Goal: Task Accomplishment & Management: Use online tool/utility

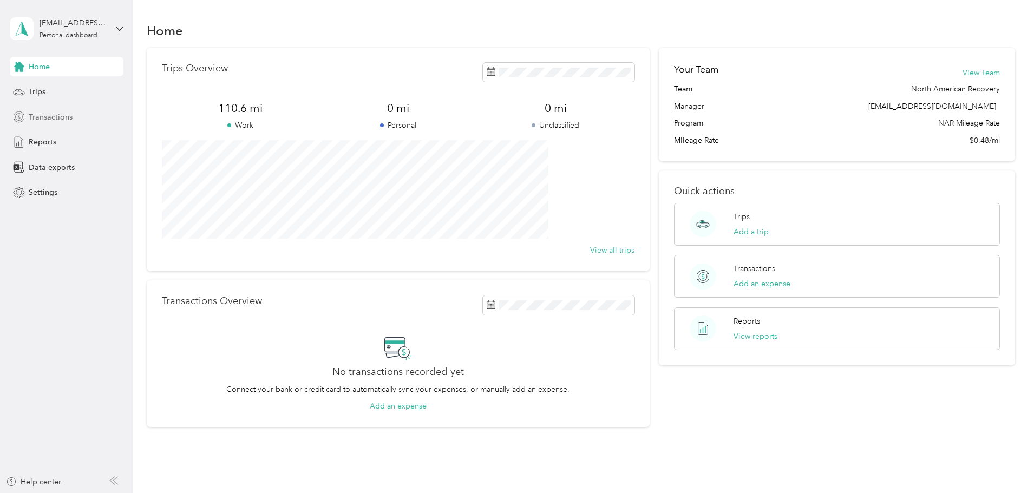
click at [107, 122] on div "Transactions" at bounding box center [67, 116] width 114 height 19
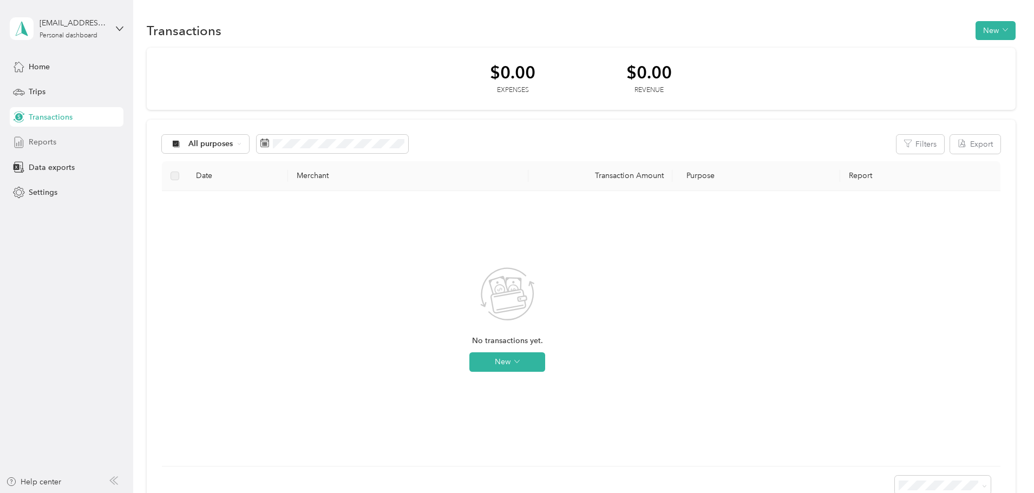
click at [66, 145] on div "Reports" at bounding box center [67, 142] width 114 height 19
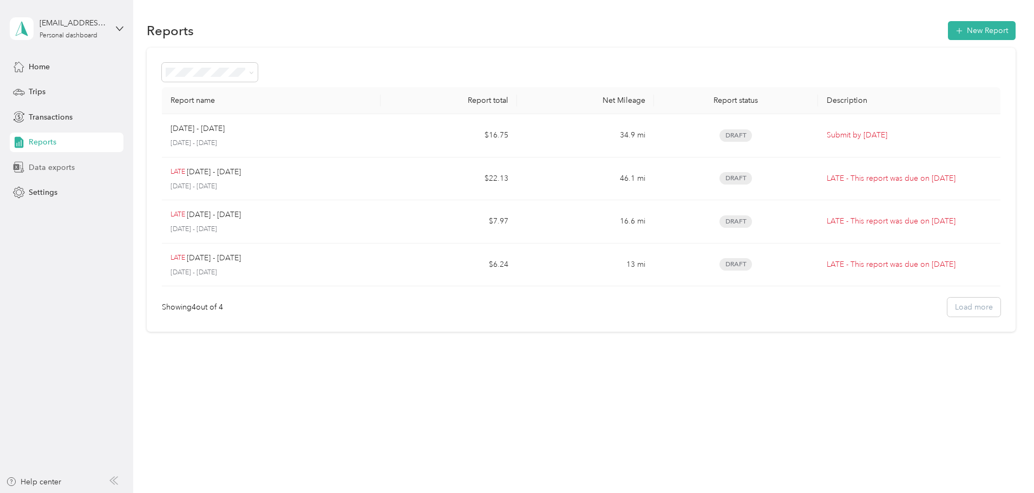
click at [98, 172] on div "Data exports" at bounding box center [67, 167] width 114 height 19
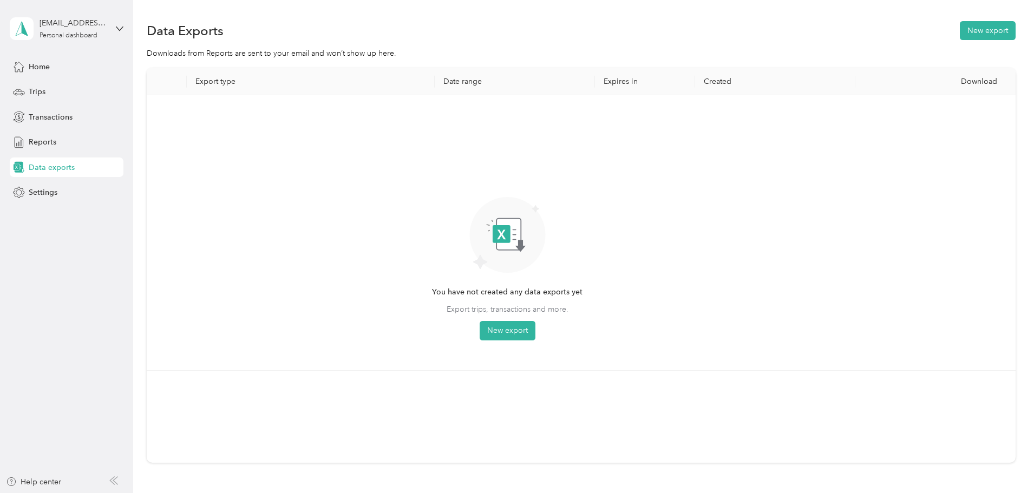
click at [277, 188] on div "You have not created any data exports yet Export trips, transactions and more. …" at bounding box center [507, 233] width 704 height 258
click at [84, 142] on div "Reports" at bounding box center [67, 142] width 114 height 19
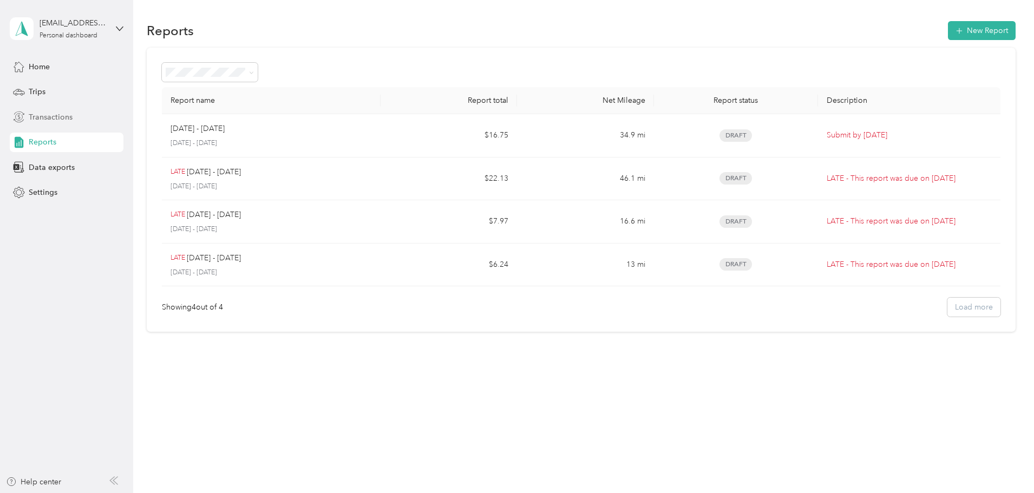
click at [69, 125] on div "Transactions" at bounding box center [67, 116] width 114 height 19
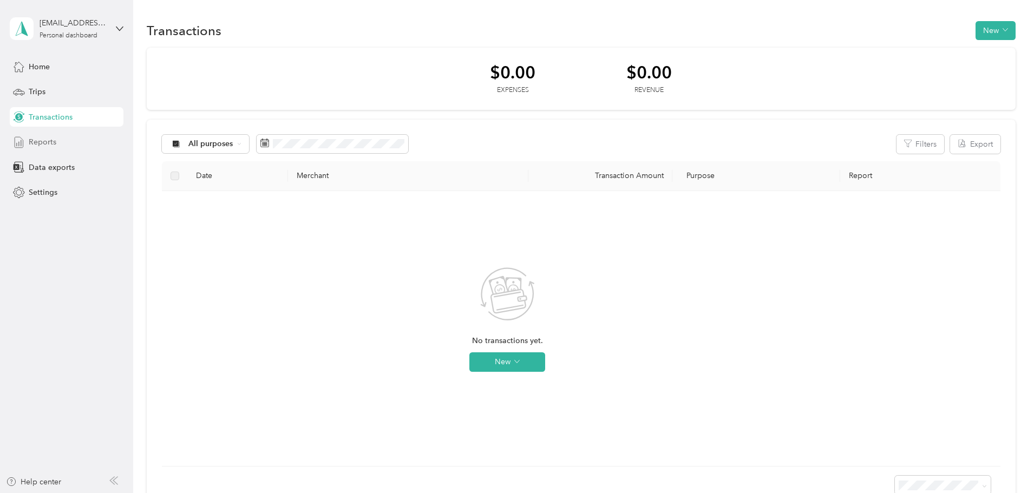
click at [63, 138] on div "Reports" at bounding box center [67, 142] width 114 height 19
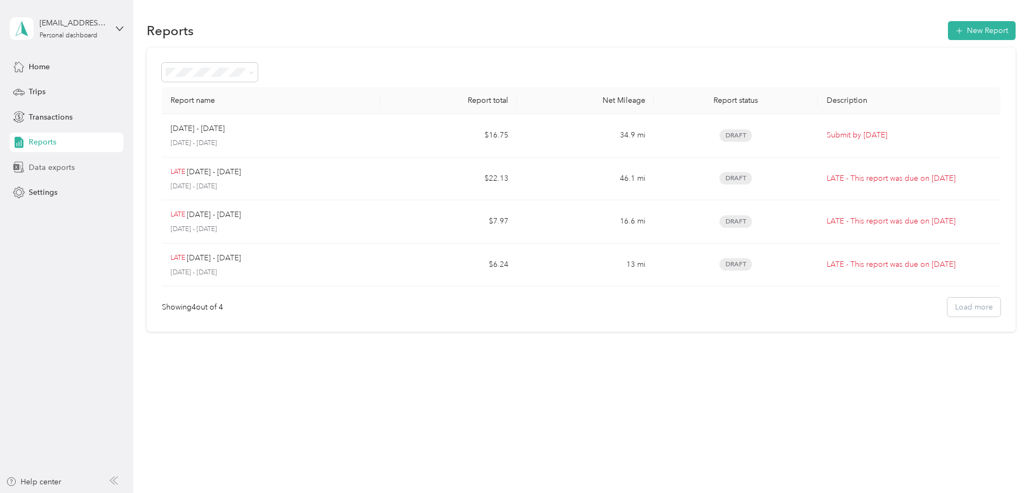
click at [43, 168] on span "Data exports" at bounding box center [52, 167] width 46 height 11
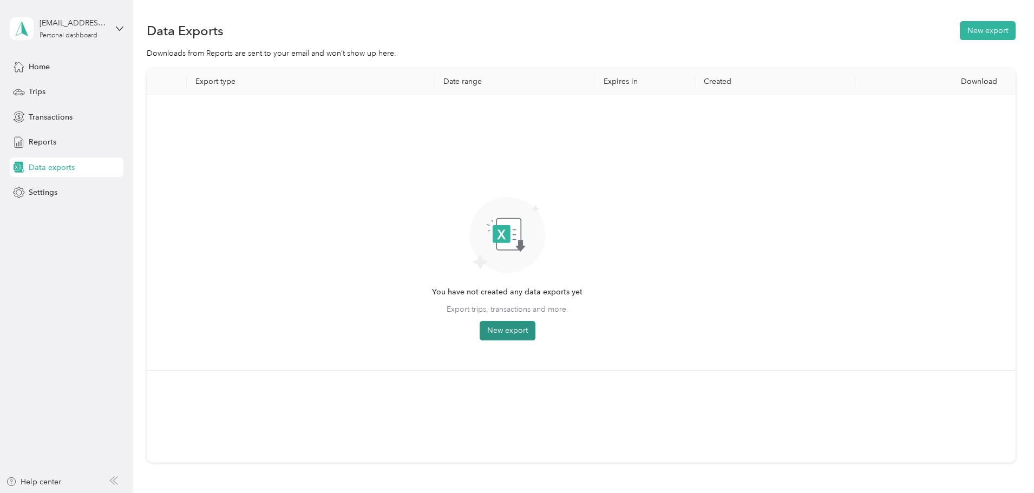
click at [535, 332] on button "New export" at bounding box center [508, 330] width 56 height 19
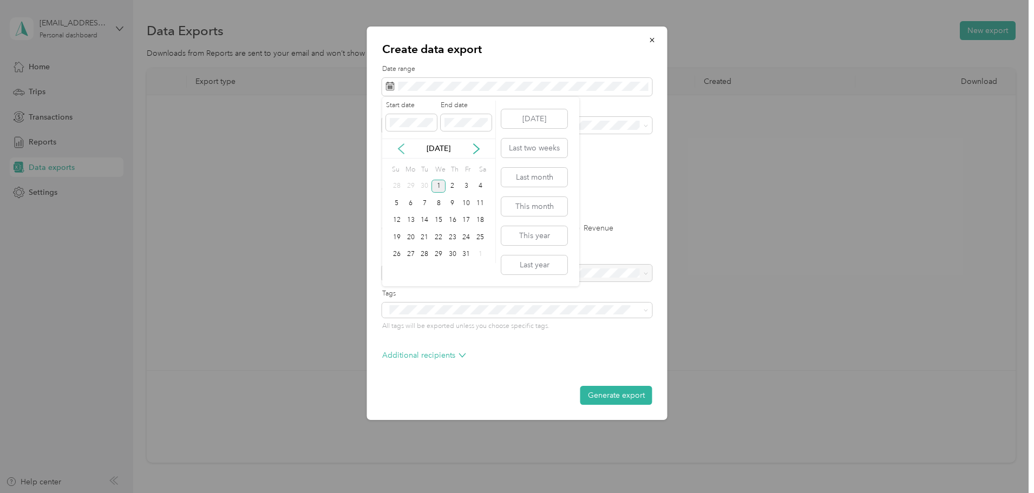
click at [400, 148] on icon at bounding box center [400, 149] width 5 height 10
click at [474, 187] on div "2" at bounding box center [480, 187] width 14 height 14
click at [482, 111] on div "End date" at bounding box center [466, 116] width 51 height 30
click at [479, 142] on div "[DATE]" at bounding box center [438, 149] width 113 height 20
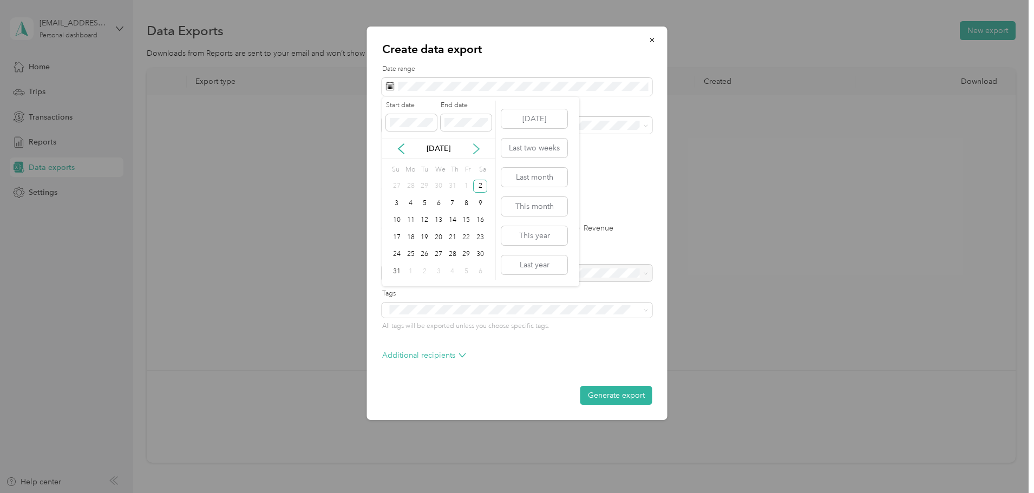
click at [477, 146] on icon at bounding box center [476, 148] width 11 height 11
click at [435, 184] on div "1" at bounding box center [438, 187] width 14 height 14
click at [469, 167] on li "North American Recovery" at bounding box center [517, 160] width 270 height 19
click at [612, 388] on button "Generate export" at bounding box center [616, 395] width 72 height 19
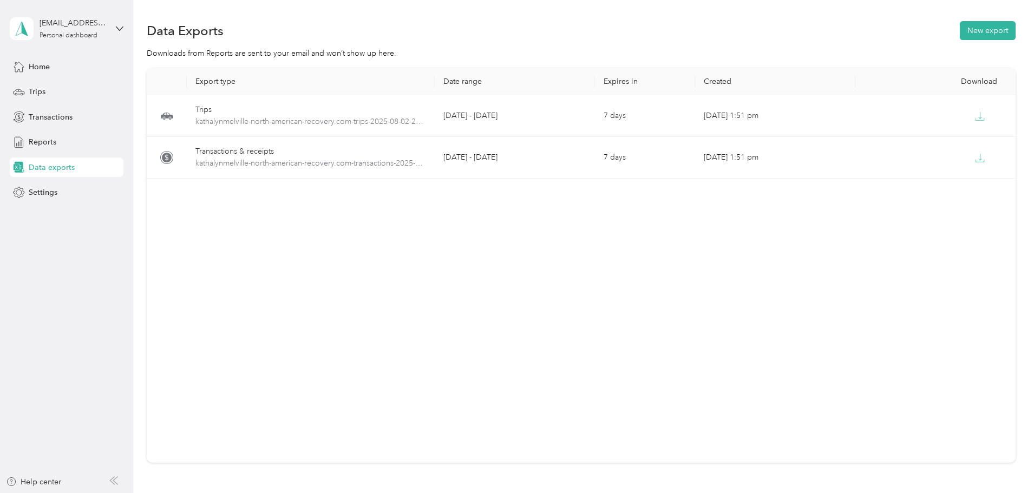
click at [741, 276] on div "Export type Date range Expires in Created Download Trips kathalynmelville-north…" at bounding box center [581, 265] width 869 height 395
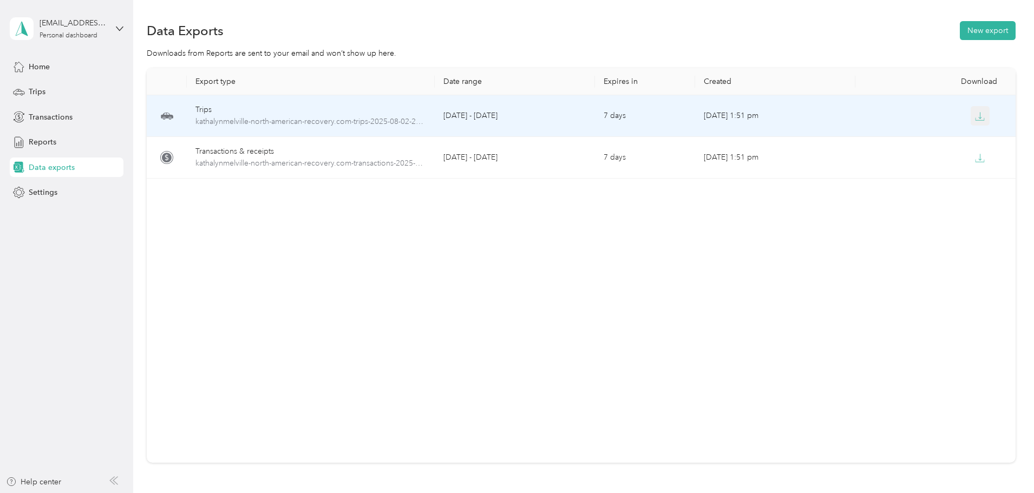
click at [975, 119] on icon "button" at bounding box center [980, 117] width 10 height 10
